Goal: Task Accomplishment & Management: Manage account settings

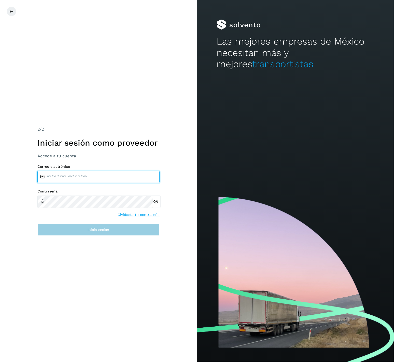
type input "**********"
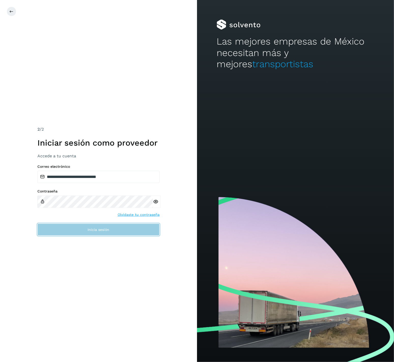
click at [102, 227] on button "Inicia sesión" at bounding box center [98, 230] width 122 height 12
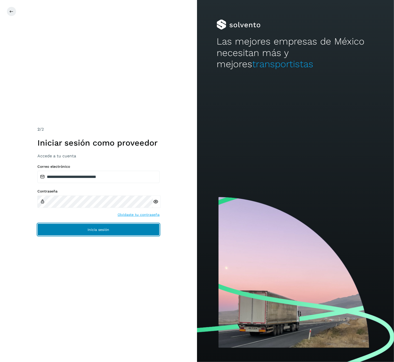
click at [102, 227] on button "Inicia sesión" at bounding box center [98, 230] width 122 height 12
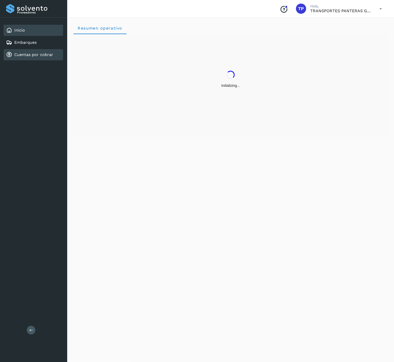
click at [32, 48] on div "Inicio Embarques Cuentas por cobrar" at bounding box center [33, 43] width 67 height 50
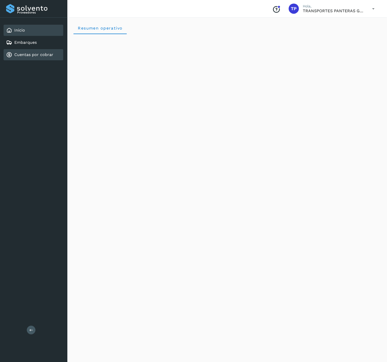
click at [31, 55] on link "Cuentas por cobrar" at bounding box center [33, 54] width 39 height 5
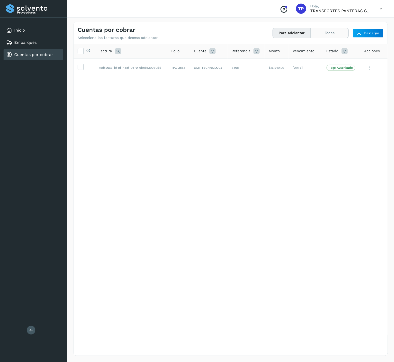
click at [333, 36] on button "Todas" at bounding box center [330, 32] width 38 height 9
